Goal: Navigation & Orientation: Find specific page/section

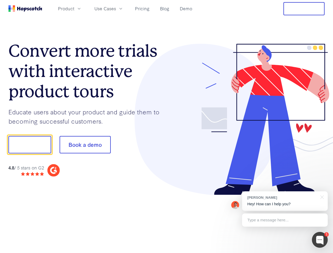
click at [167, 126] on div at bounding box center [246, 119] width 158 height 151
click at [74, 8] on span "Product" at bounding box center [66, 8] width 16 height 7
click at [116, 8] on span "Use Cases" at bounding box center [105, 8] width 22 height 7
click at [304, 9] on button "Free Trial" at bounding box center [303, 8] width 41 height 13
click at [30, 145] on button "Show me!" at bounding box center [29, 144] width 43 height 17
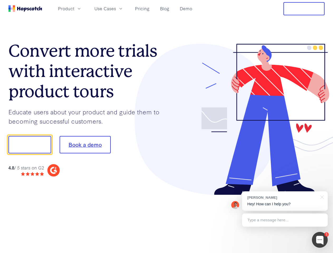
click at [85, 145] on button "Book a demo" at bounding box center [85, 144] width 51 height 17
click at [320, 240] on div at bounding box center [320, 240] width 16 height 16
click at [285, 201] on div "[PERSON_NAME] Hey! How can I help you?" at bounding box center [285, 200] width 86 height 19
click at [321, 197] on div at bounding box center [278, 179] width 99 height 105
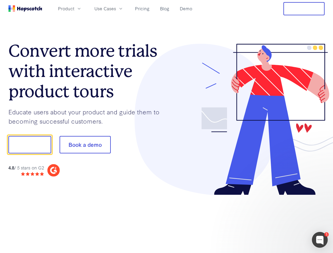
click at [285, 220] on div at bounding box center [278, 179] width 99 height 105
